Goal: Transaction & Acquisition: Purchase product/service

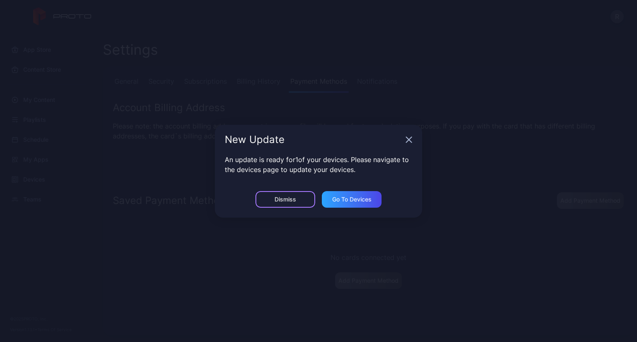
click at [300, 196] on div "Dismiss" at bounding box center [286, 199] width 60 height 17
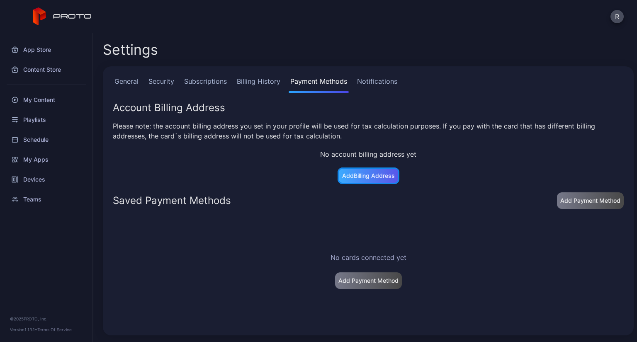
click at [348, 171] on div "Add Billing Address" at bounding box center [369, 176] width 62 height 17
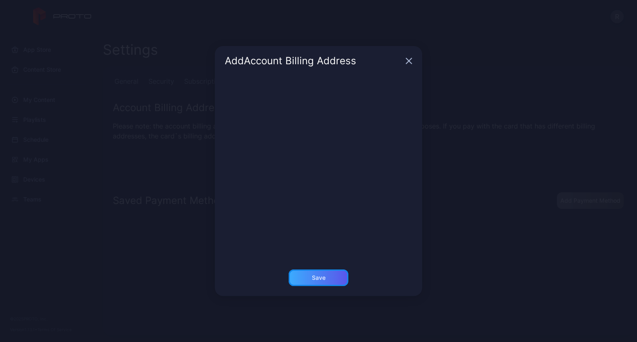
click at [330, 278] on div "Save" at bounding box center [319, 278] width 60 height 17
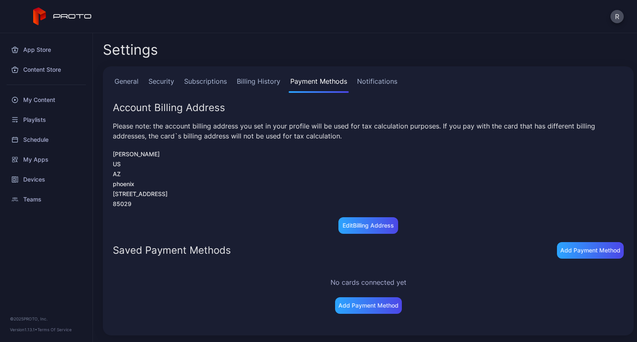
click at [243, 80] on link "Billing History" at bounding box center [258, 84] width 47 height 17
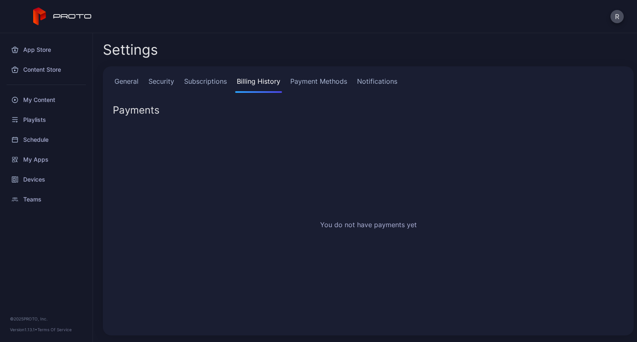
click at [211, 82] on link "Subscriptions" at bounding box center [206, 84] width 46 height 17
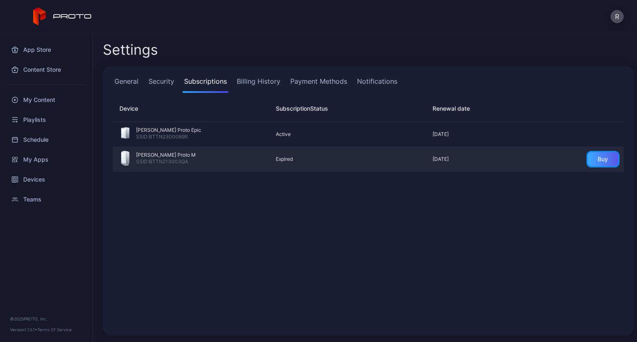
click at [598, 162] on div "Buy" at bounding box center [603, 159] width 10 height 7
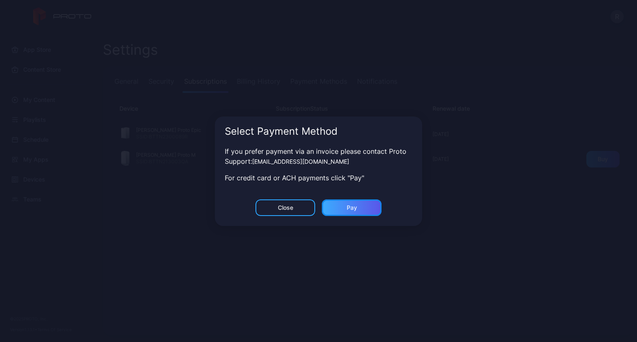
click at [331, 208] on div "Pay" at bounding box center [352, 208] width 60 height 17
click at [276, 203] on div "Close" at bounding box center [286, 208] width 60 height 17
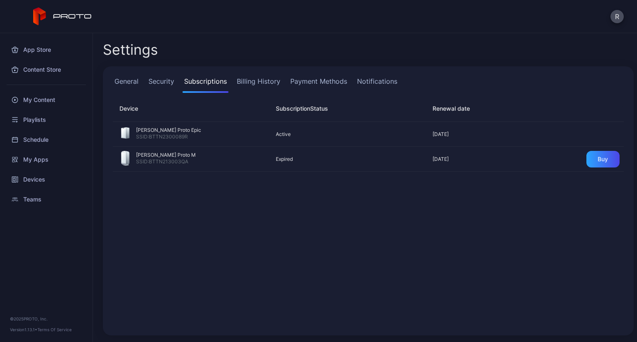
click at [125, 86] on link "General" at bounding box center [126, 84] width 27 height 17
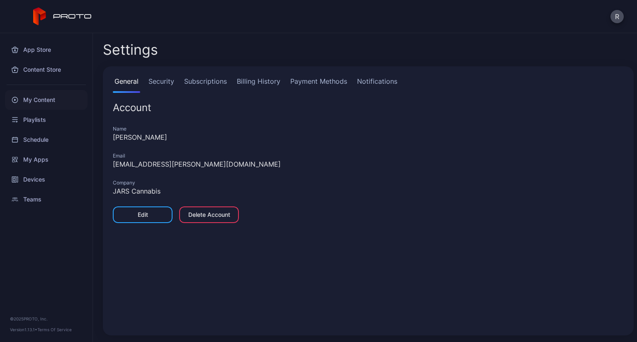
click at [38, 98] on div "My Content" at bounding box center [46, 100] width 83 height 20
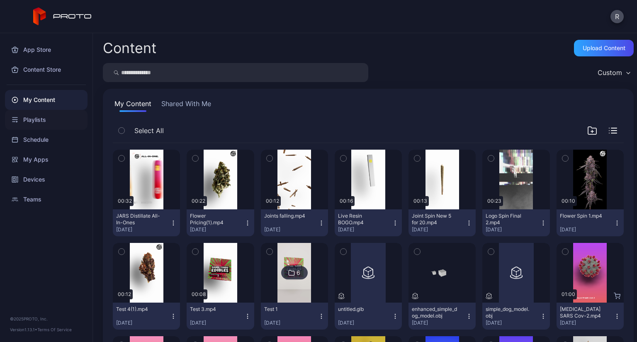
click at [41, 127] on div "Playlists" at bounding box center [46, 120] width 83 height 20
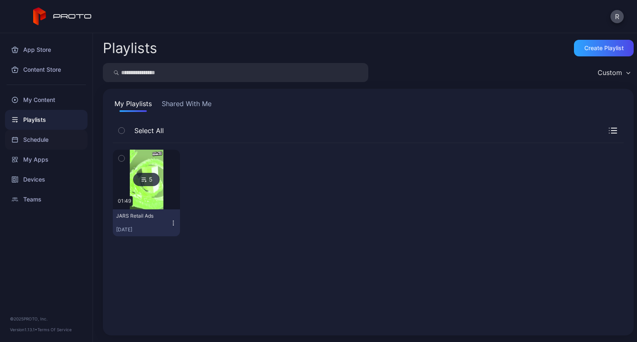
click at [52, 144] on div "Schedule" at bounding box center [46, 140] width 83 height 20
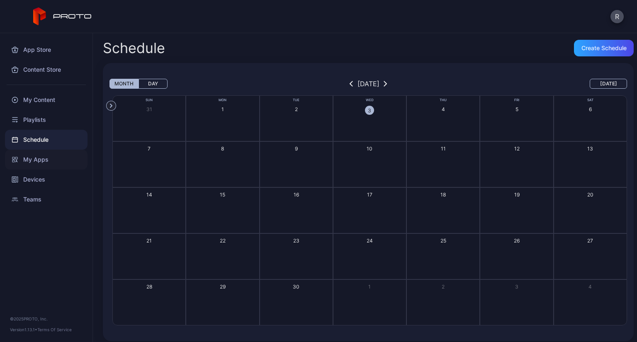
click at [44, 161] on div "My Apps" at bounding box center [46, 160] width 83 height 20
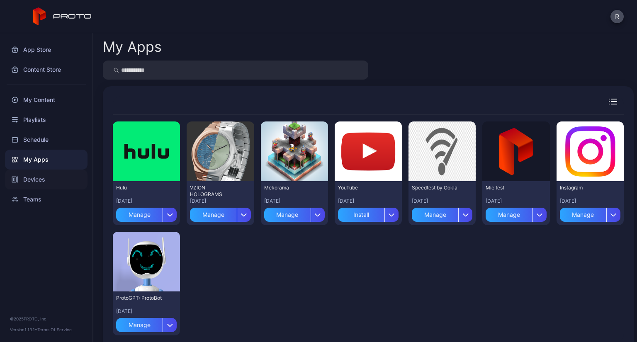
click at [36, 180] on div "Devices" at bounding box center [46, 180] width 83 height 20
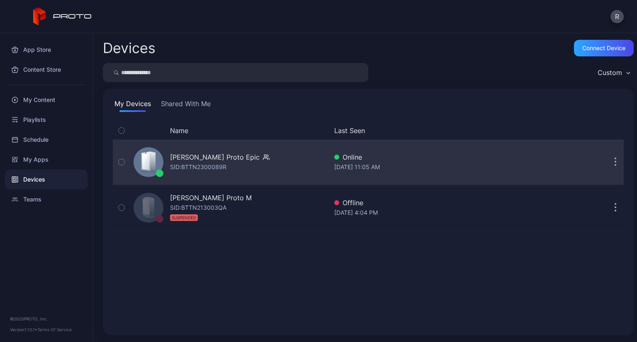
click at [263, 158] on icon "button" at bounding box center [266, 157] width 7 height 8
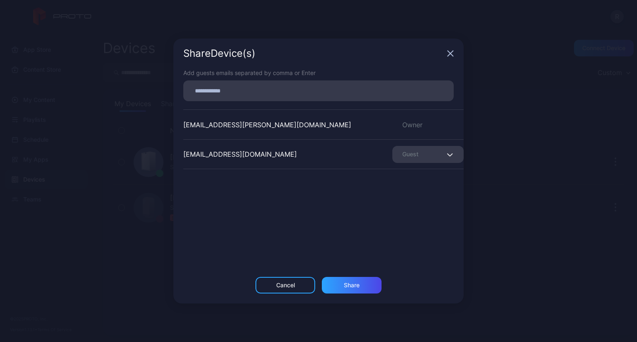
click at [219, 95] on input at bounding box center [318, 90] width 260 height 11
click at [310, 54] on div "Share Device (s)" at bounding box center [313, 54] width 260 height 10
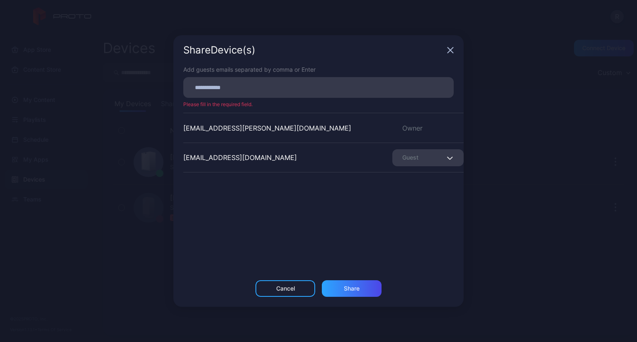
click at [452, 49] on icon "button" at bounding box center [450, 50] width 7 height 7
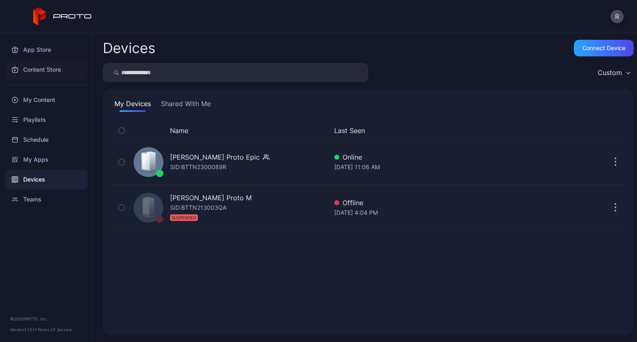
click at [43, 74] on div "Content Store" at bounding box center [46, 70] width 83 height 20
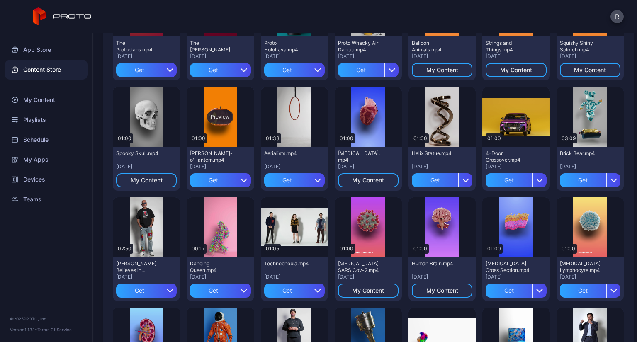
scroll to position [41, 0]
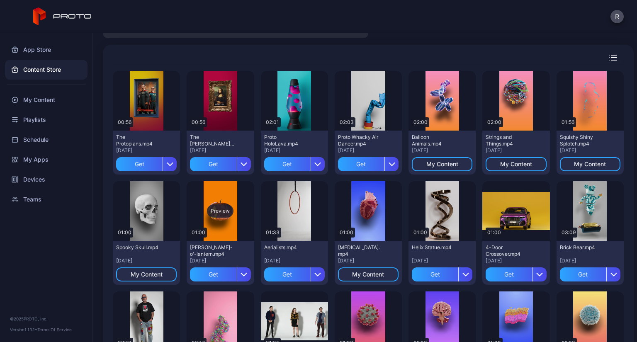
click at [218, 215] on div "Preview" at bounding box center [220, 210] width 27 height 13
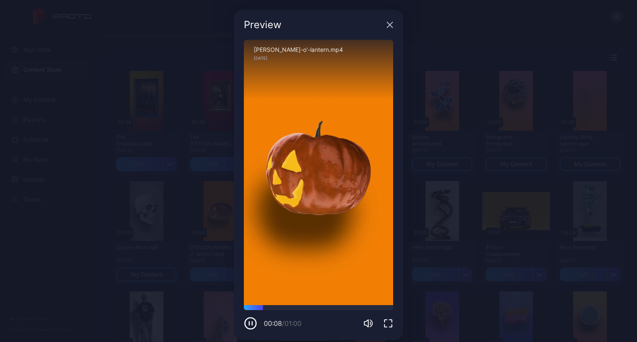
click at [387, 27] on icon "button" at bounding box center [389, 24] width 5 height 5
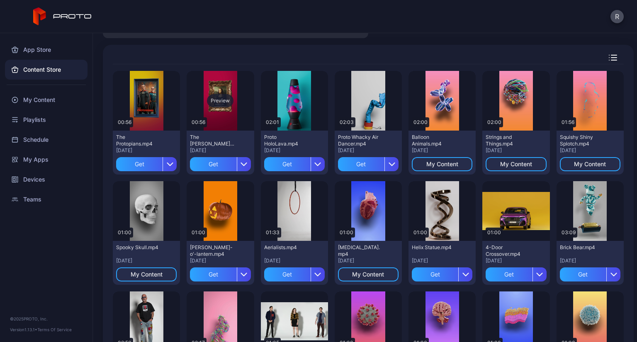
click at [213, 98] on div "Preview" at bounding box center [220, 100] width 27 height 13
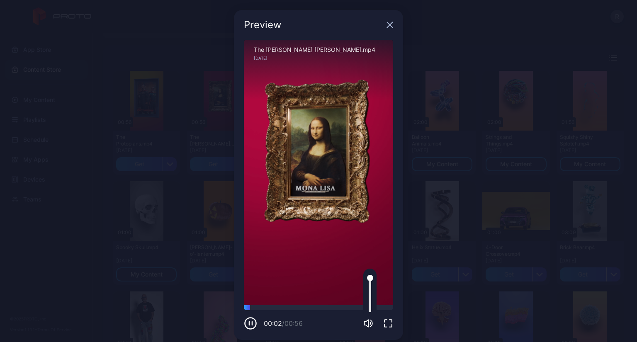
click at [364, 319] on icon "button" at bounding box center [368, 324] width 10 height 10
click at [185, 168] on div "Preview Sorry, your browser doesn‘t support embedded videos 00:55 / 00:56 The […" at bounding box center [318, 175] width 637 height 350
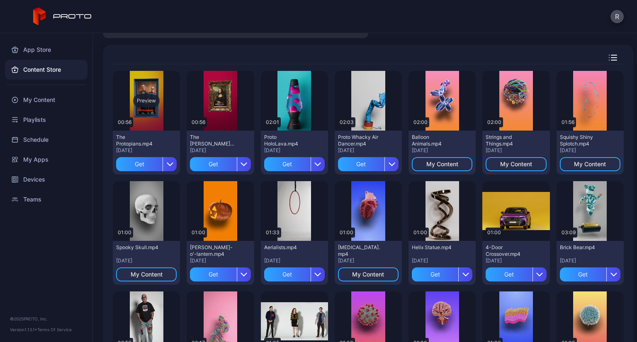
click at [144, 102] on div "Preview" at bounding box center [146, 100] width 27 height 13
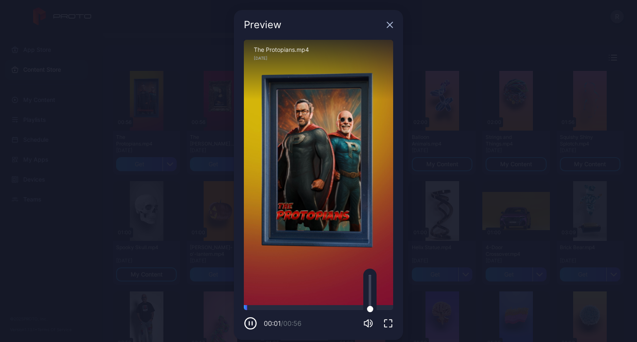
click at [365, 324] on icon "button" at bounding box center [367, 323] width 4 height 7
click at [388, 21] on div "Preview" at bounding box center [318, 25] width 169 height 30
click at [387, 24] on icon "button" at bounding box center [389, 24] width 5 height 5
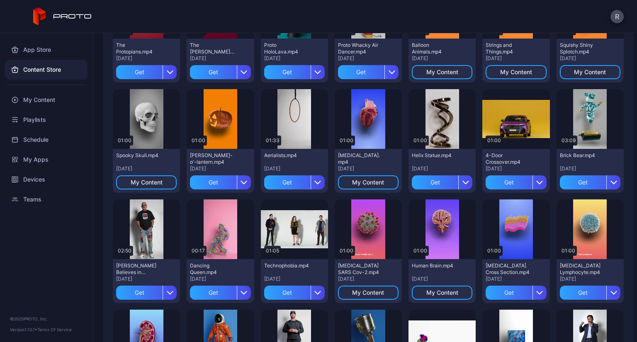
scroll to position [207, 0]
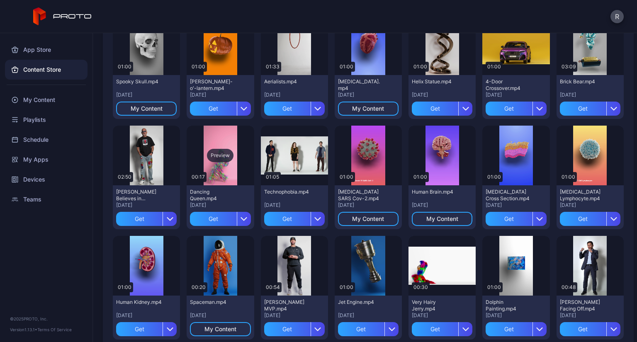
click at [219, 157] on div "Preview" at bounding box center [220, 155] width 27 height 13
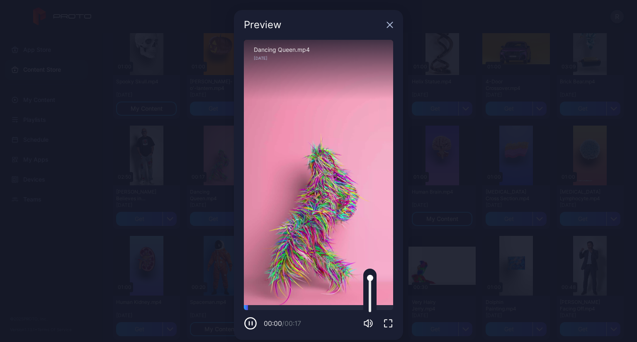
click at [363, 324] on icon "button" at bounding box center [368, 324] width 10 height 10
click at [387, 26] on icon "button" at bounding box center [389, 24] width 5 height 5
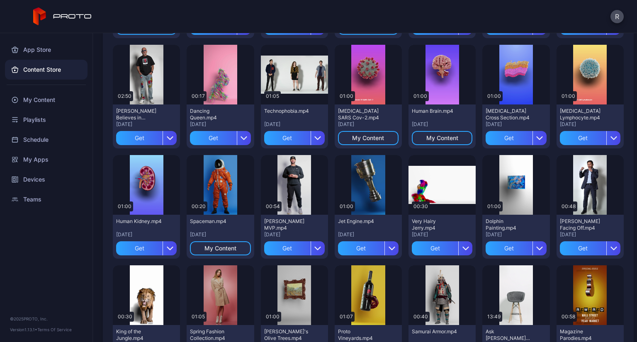
scroll to position [332, 0]
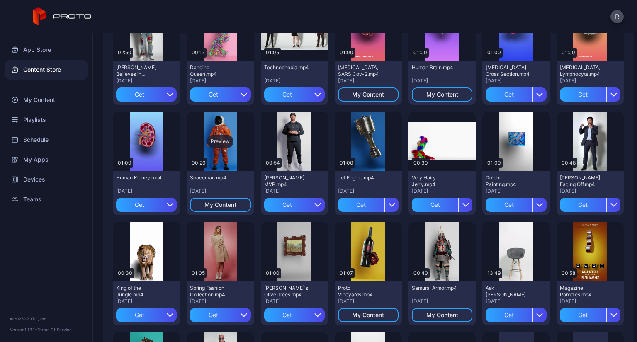
click at [214, 141] on div "Preview" at bounding box center [220, 141] width 27 height 13
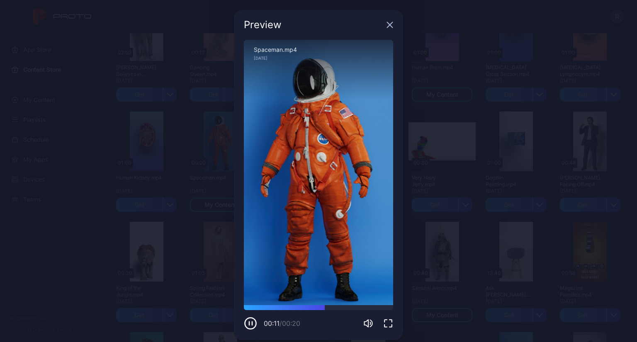
click at [387, 28] on icon "button" at bounding box center [390, 25] width 7 height 7
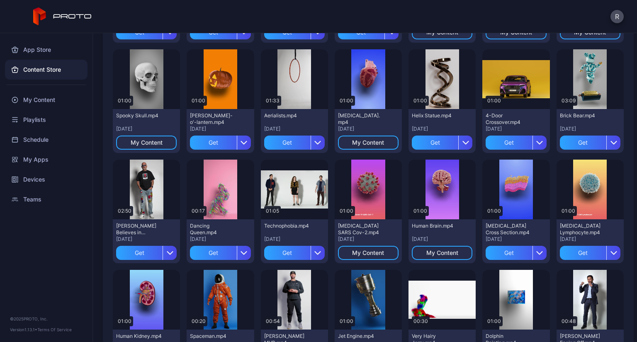
scroll to position [166, 0]
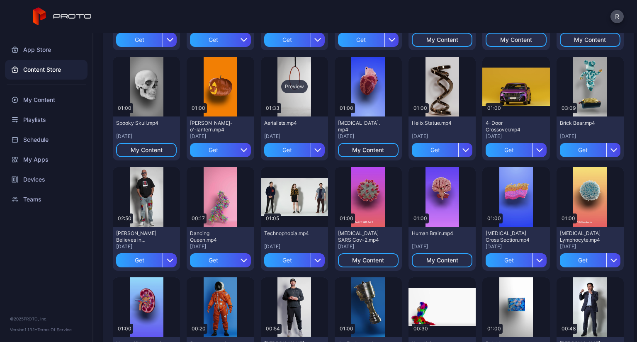
click at [294, 90] on div "Preview" at bounding box center [294, 86] width 27 height 13
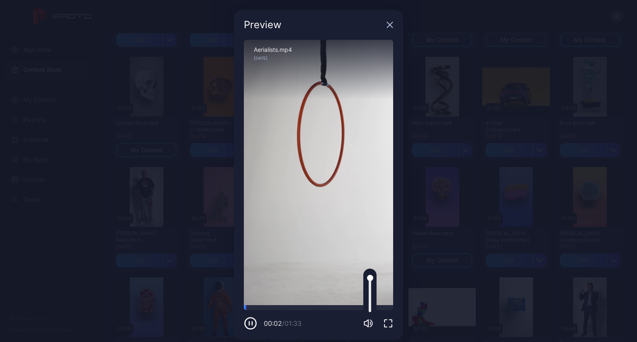
click at [363, 326] on icon "button" at bounding box center [368, 324] width 10 height 10
